Goal: Task Accomplishment & Management: Use online tool/utility

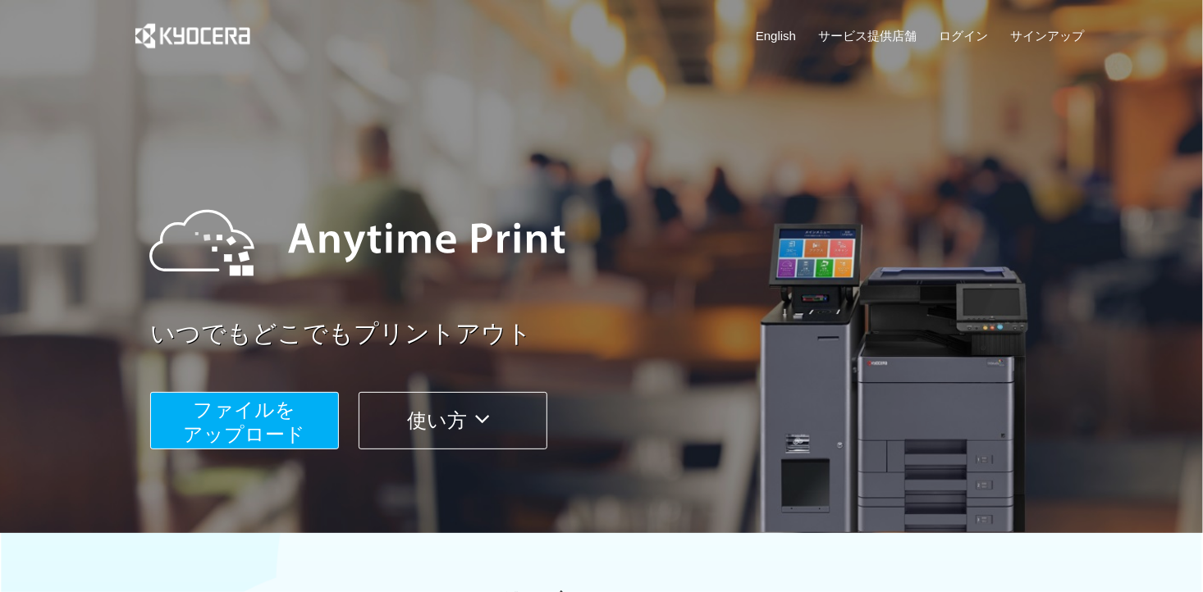
click at [277, 415] on span "ファイルを ​​アップロード" at bounding box center [245, 422] width 122 height 47
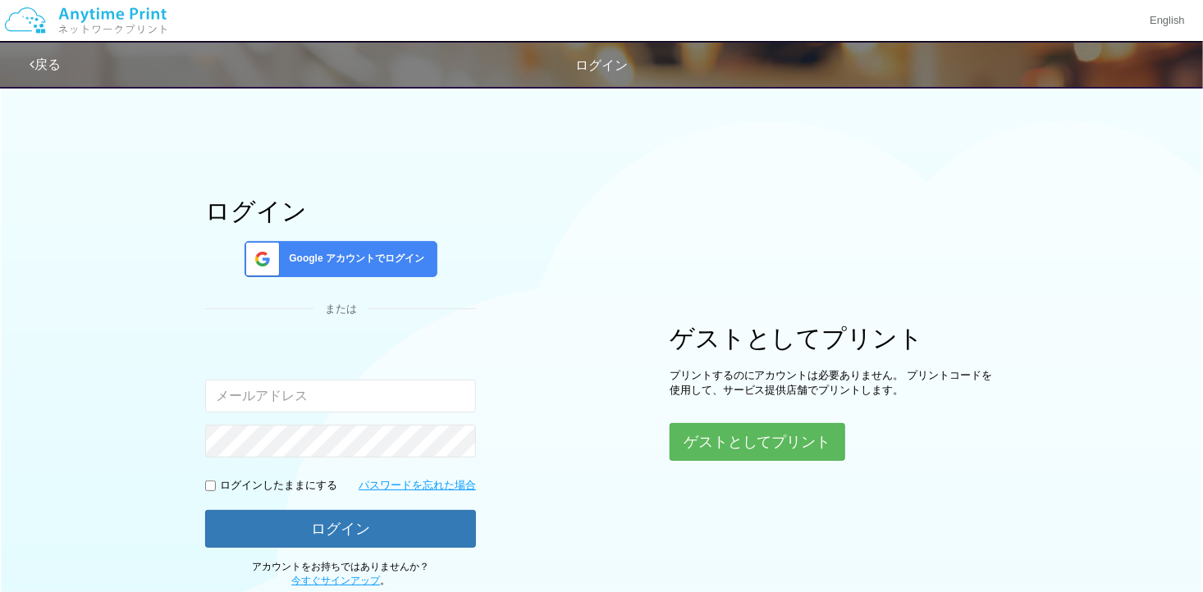
type input "[EMAIL_ADDRESS][DOMAIN_NAME]"
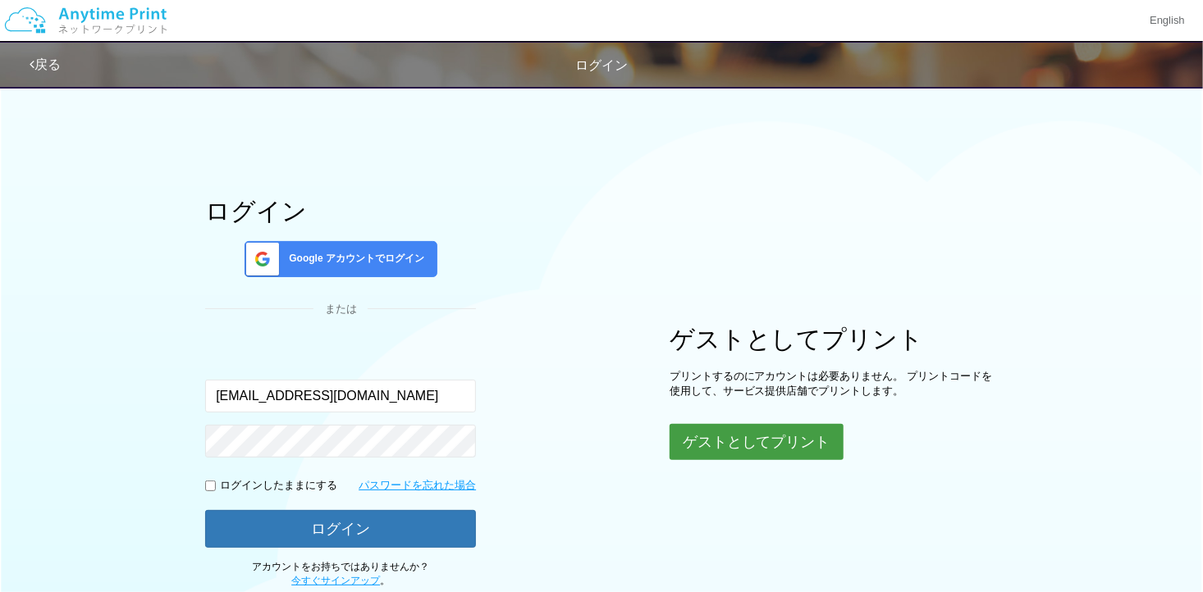
click at [746, 433] on button "ゲストとしてプリント" at bounding box center [757, 442] width 174 height 36
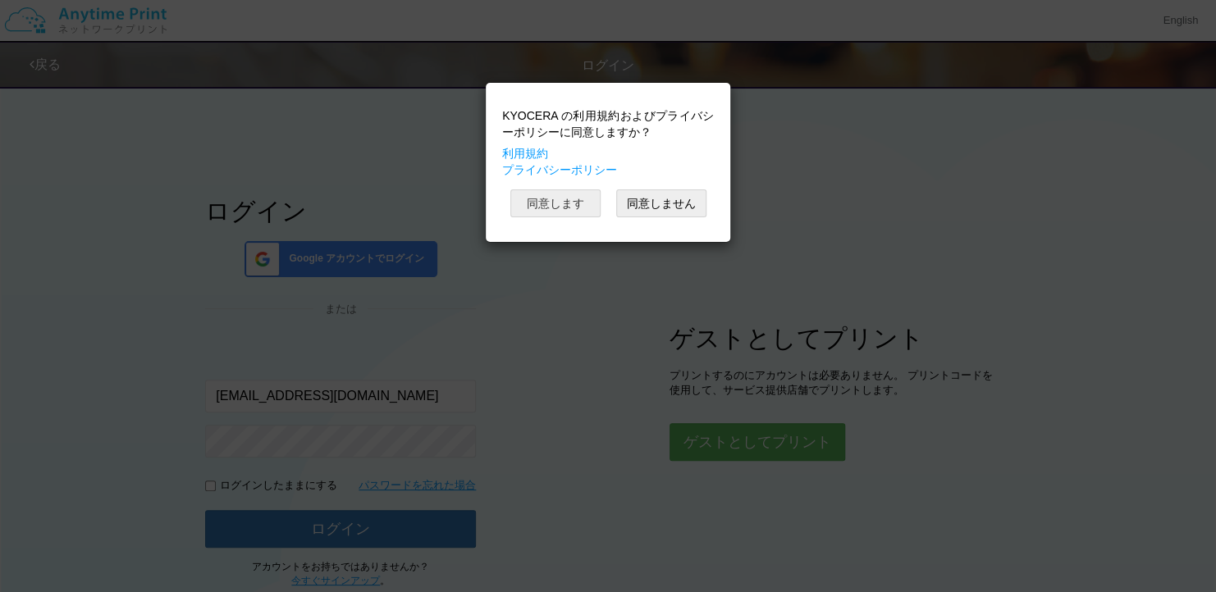
click at [584, 201] on button "同意します" at bounding box center [555, 204] width 90 height 28
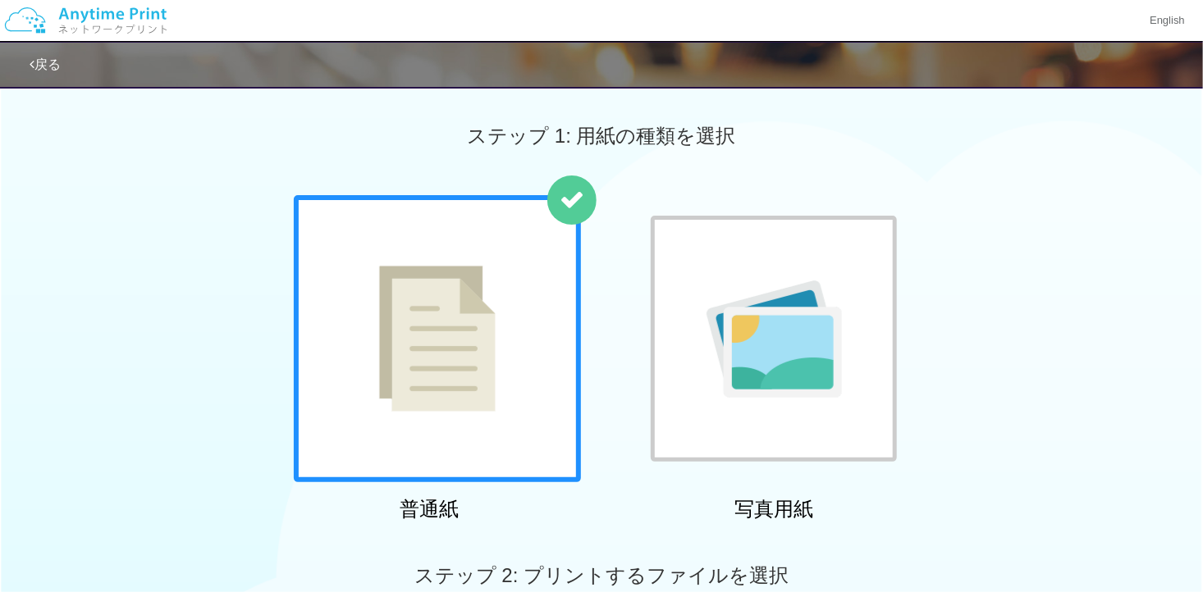
click at [754, 372] on img at bounding box center [773, 339] width 135 height 117
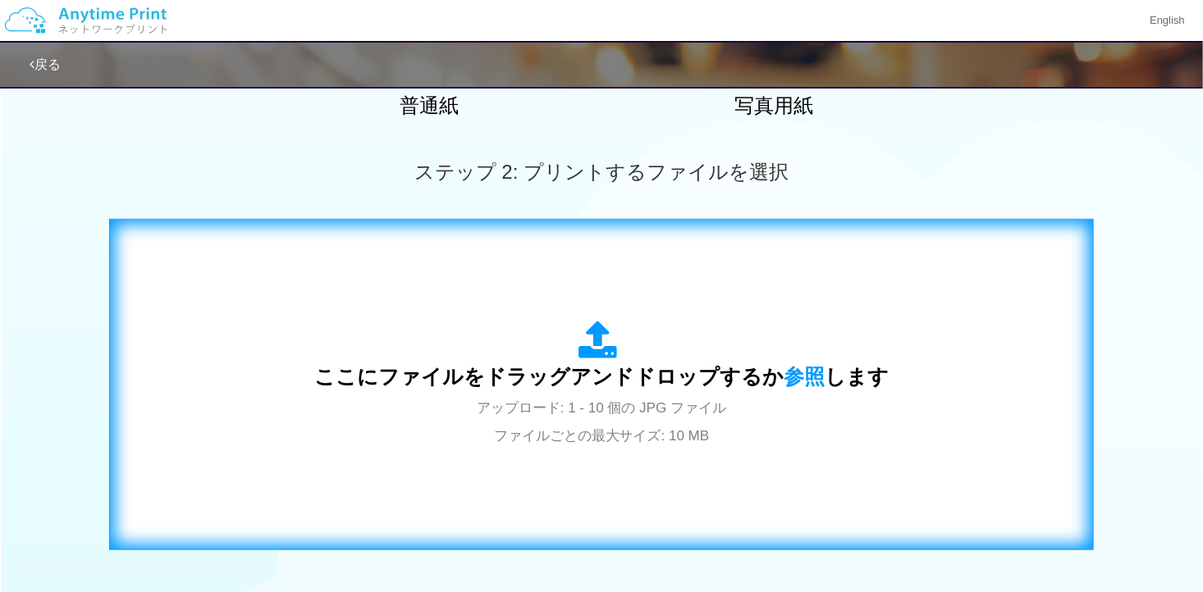
scroll to position [492, 0]
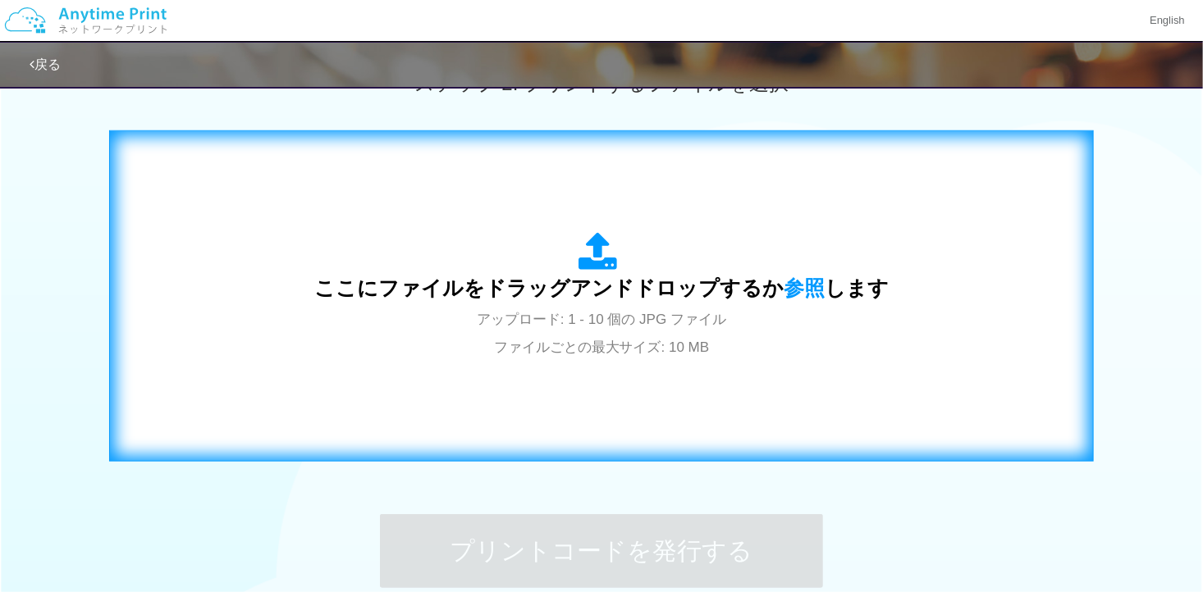
click at [738, 378] on div "ここにファイルをドラッグアンドドロップするか 参照 します アップロード: 1 - 10 個の JPG ファイル ファイルごとの最大サイズ: 10 MB" at bounding box center [601, 296] width 950 height 297
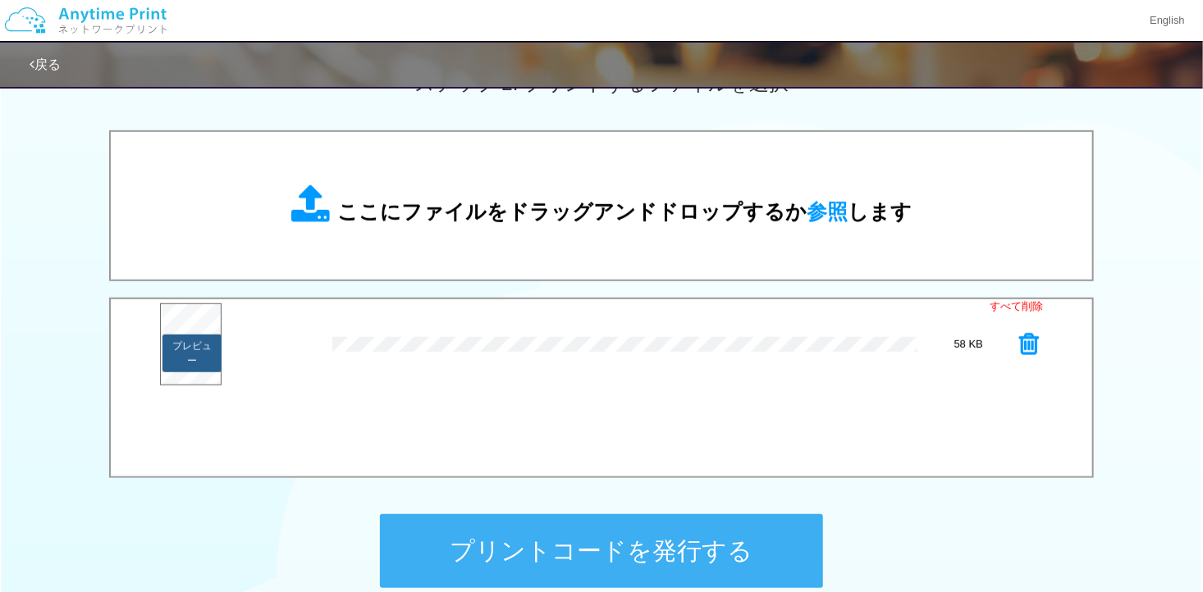
click at [188, 342] on button "プレビュー" at bounding box center [192, 354] width 60 height 38
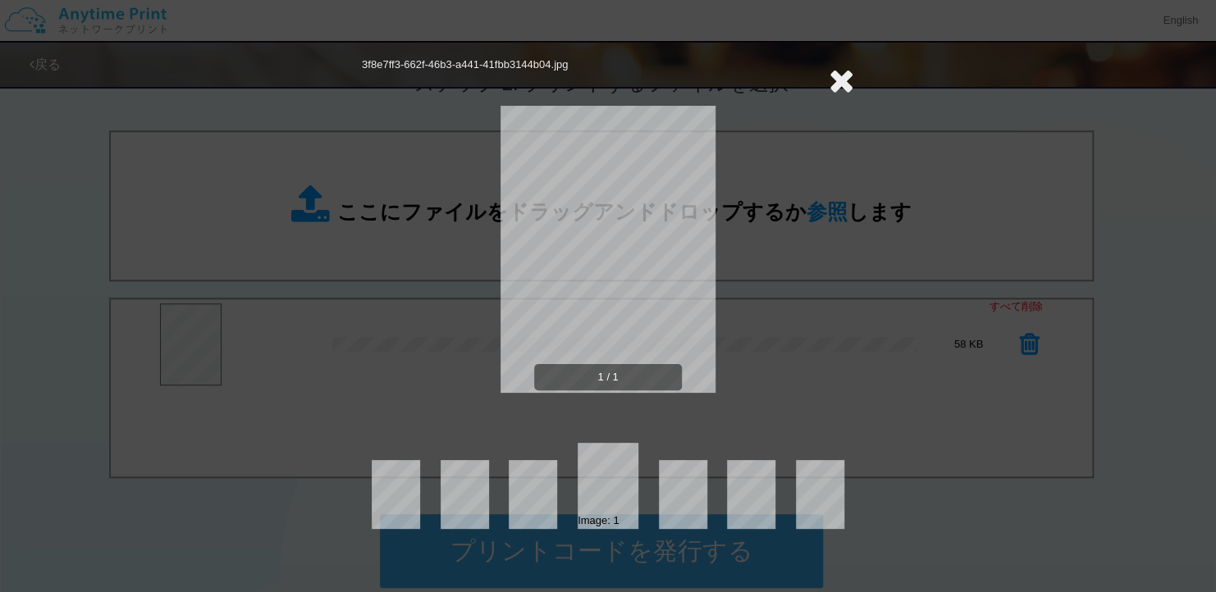
click at [840, 74] on icon at bounding box center [841, 80] width 25 height 33
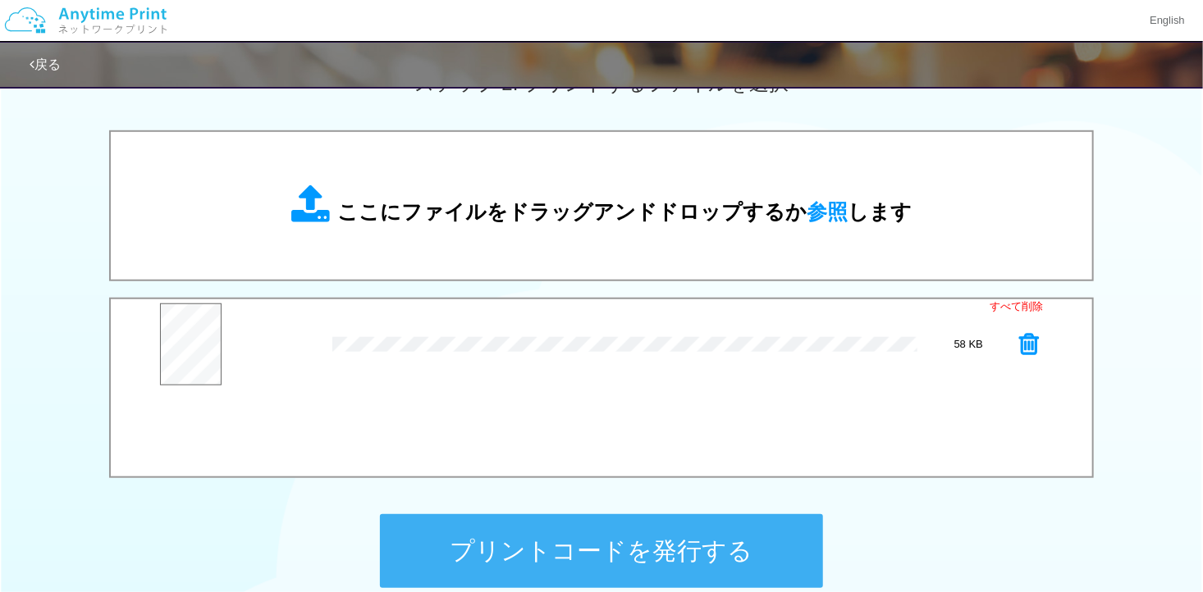
click at [648, 555] on button "プリントコードを発行する" at bounding box center [601, 551] width 443 height 74
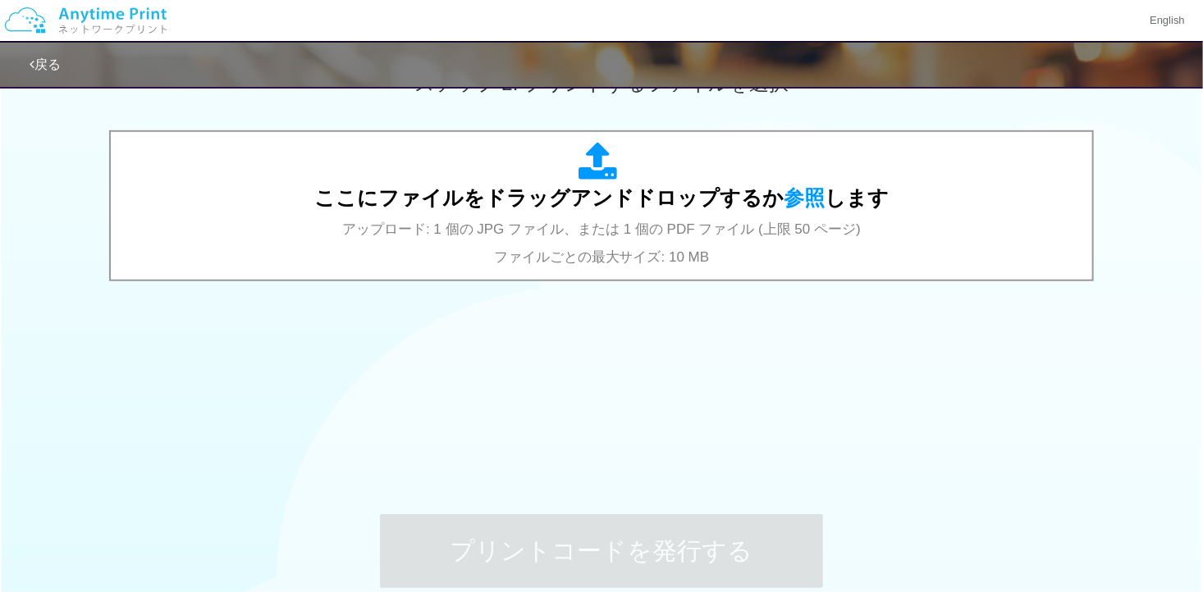
scroll to position [0, 0]
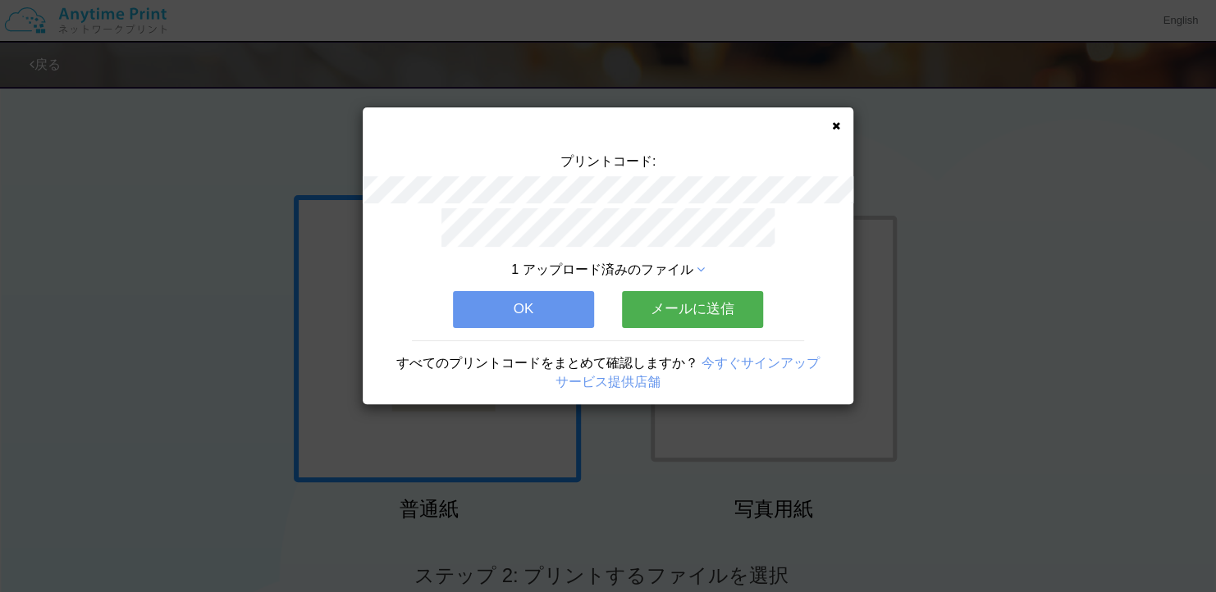
click at [555, 299] on button "OK" at bounding box center [523, 309] width 141 height 36
